Goal: Task Accomplishment & Management: Manage account settings

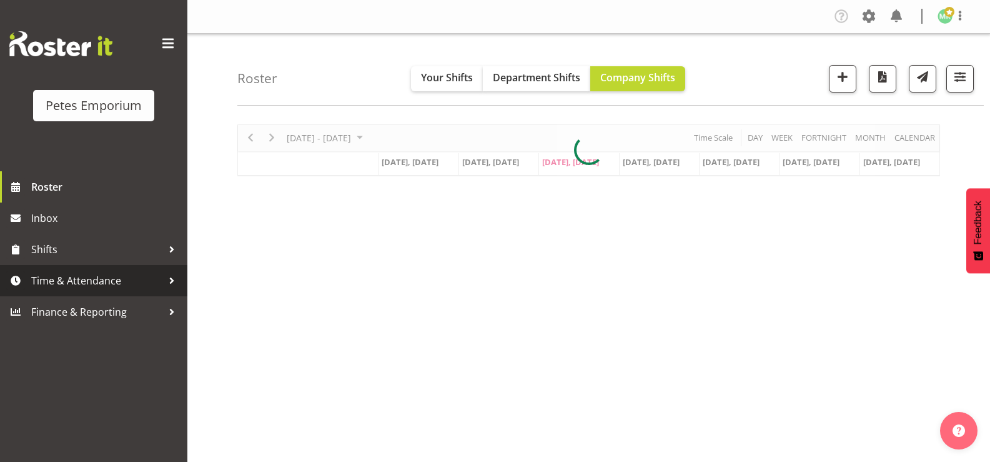
click at [97, 277] on span "Time & Attendance" at bounding box center [96, 280] width 131 height 19
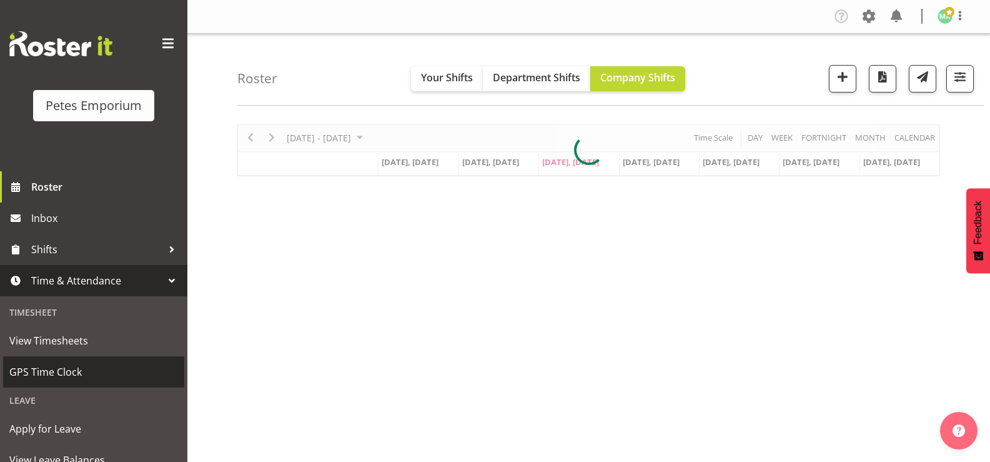
click at [84, 374] on span "GPS Time Clock" at bounding box center [93, 371] width 169 height 19
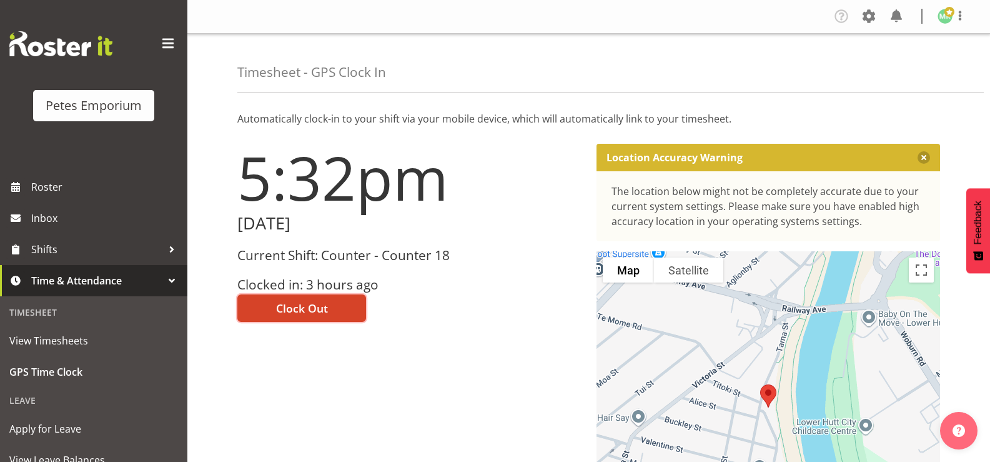
click at [294, 302] on span "Clock Out" at bounding box center [302, 308] width 52 height 16
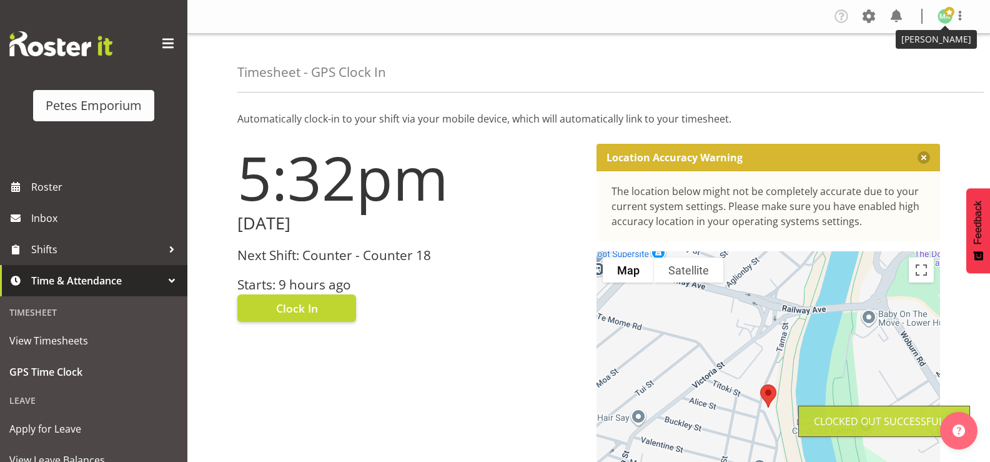
click at [943, 20] on img at bounding box center [945, 16] width 15 height 15
click at [898, 65] on link "Log Out" at bounding box center [908, 65] width 120 height 22
